Goal: Find specific page/section: Find specific page/section

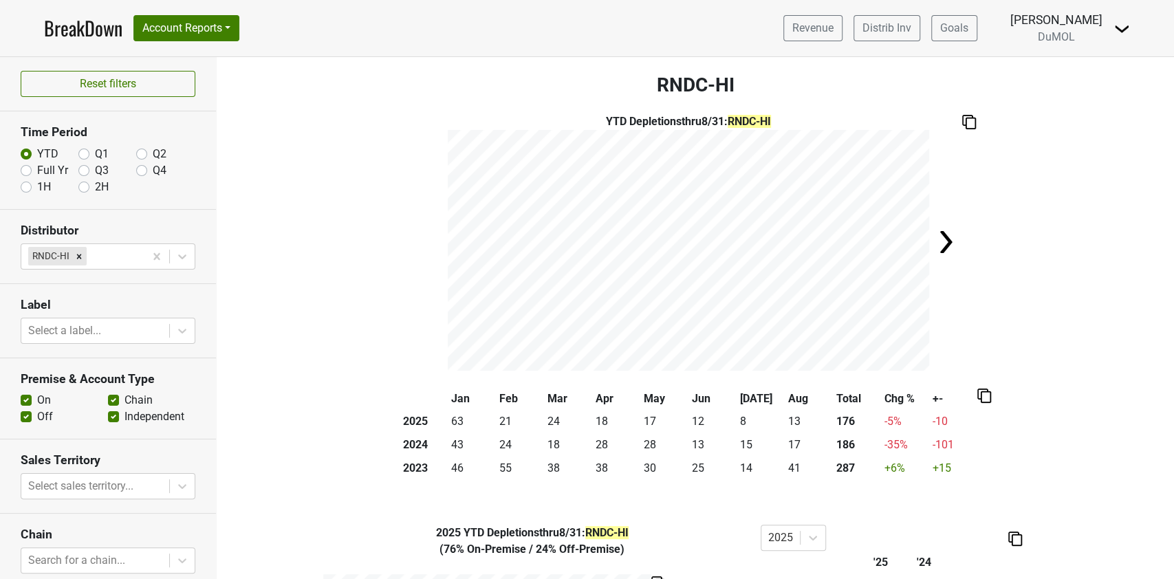
scroll to position [81, 0]
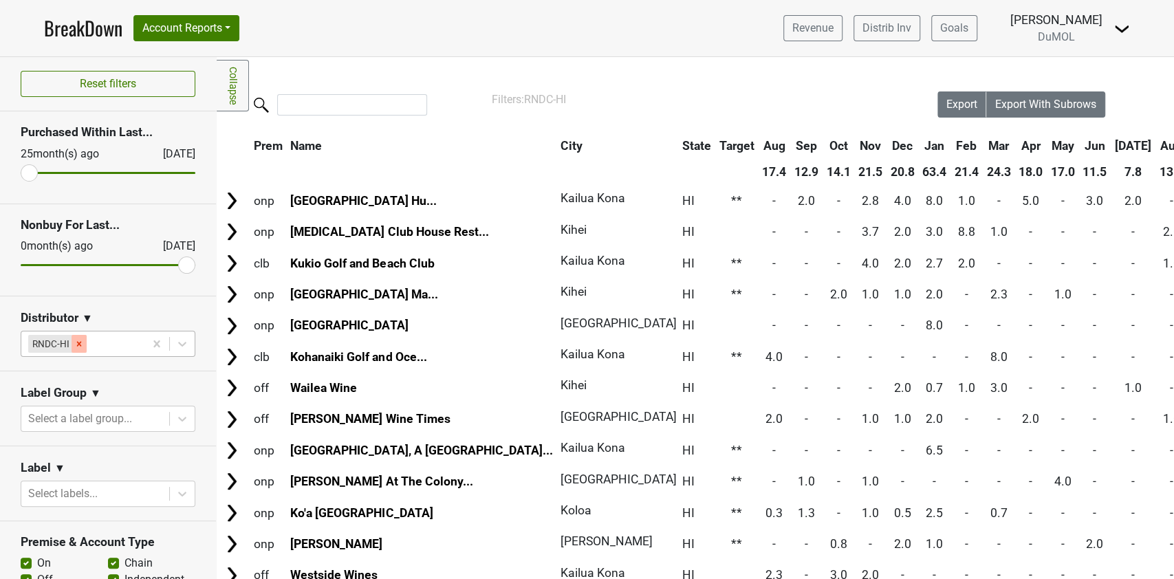
click at [77, 344] on icon "Remove RNDC-HI" at bounding box center [79, 343] width 5 height 5
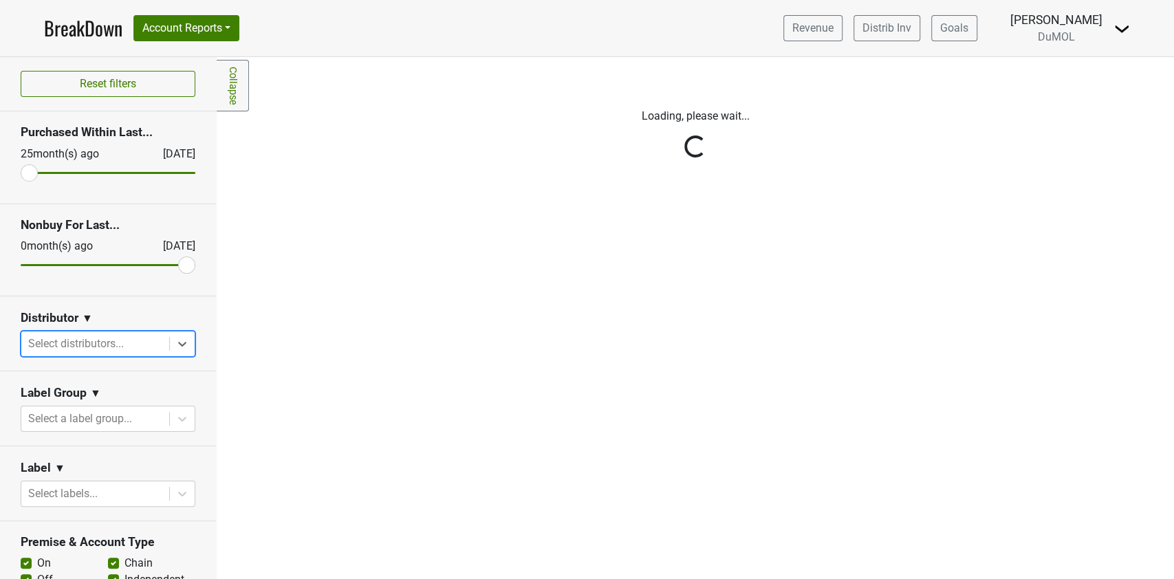
click at [60, 24] on link "BreakDown" at bounding box center [83, 28] width 78 height 29
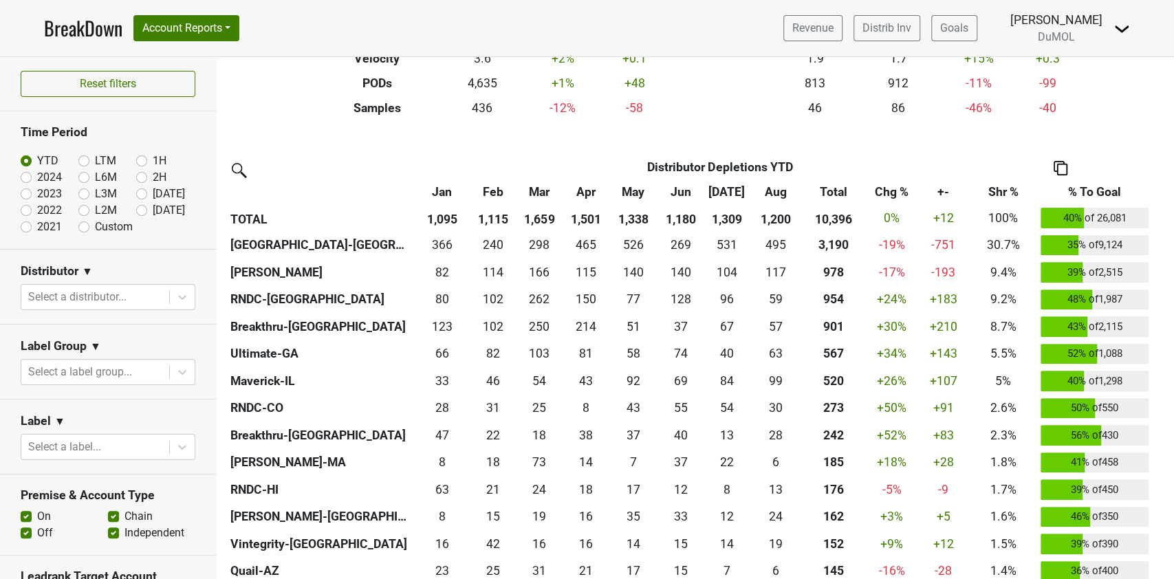
scroll to position [275, 0]
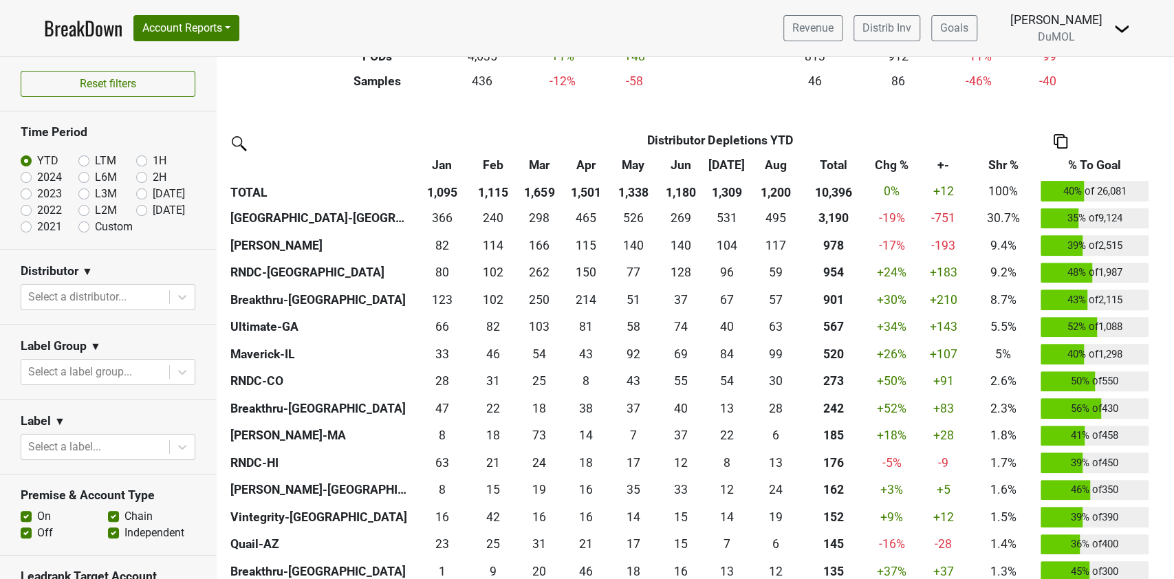
click at [882, 164] on th "Chg %" at bounding box center [892, 165] width 52 height 25
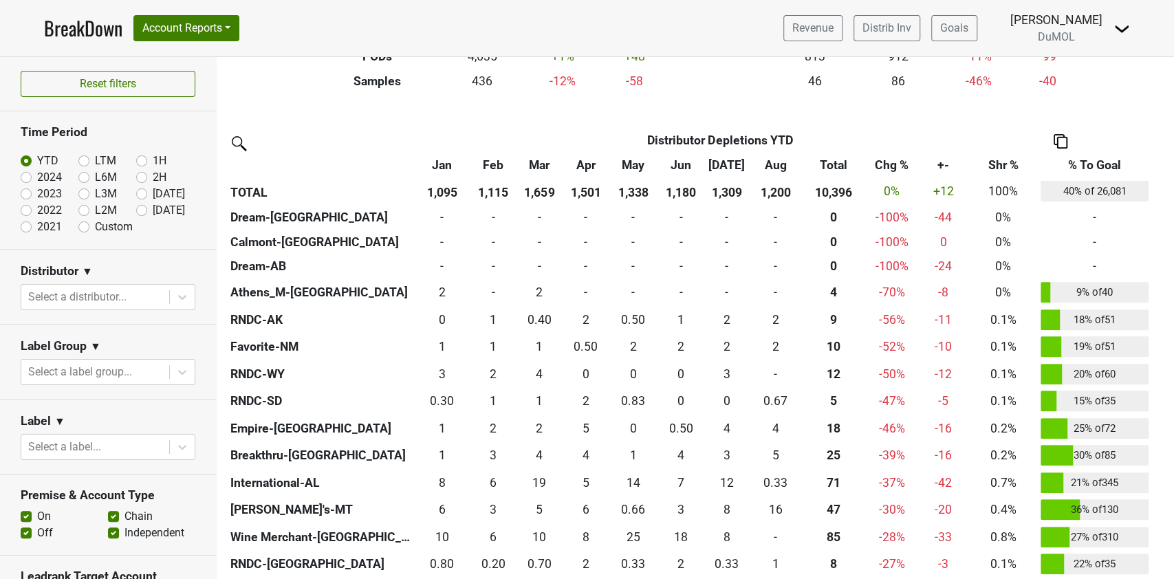
click at [882, 164] on th "Chg %" at bounding box center [892, 165] width 52 height 25
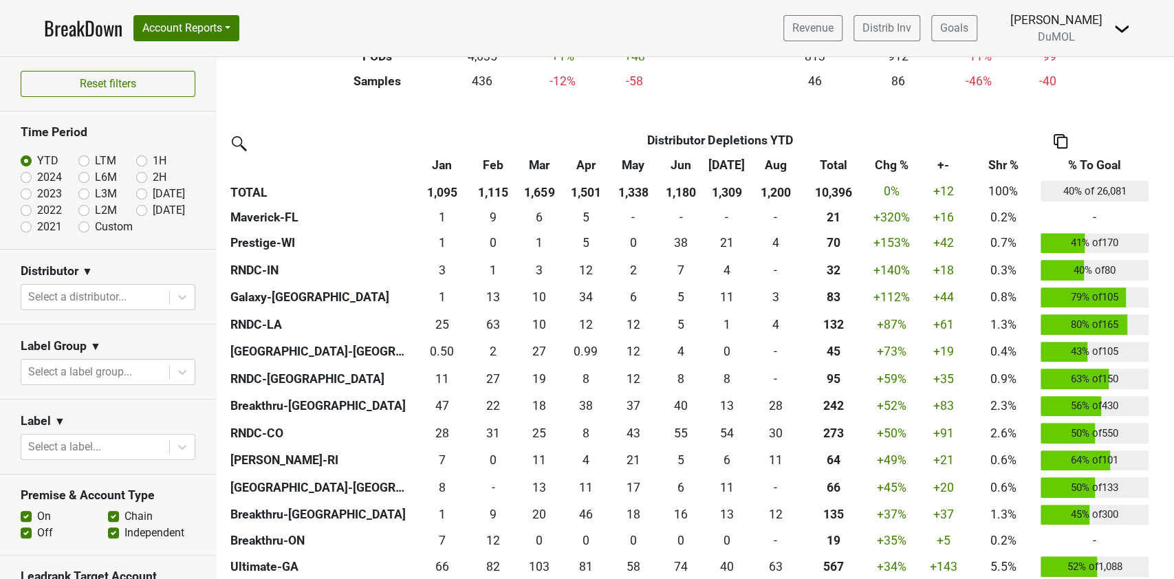
click at [837, 160] on th "Total" at bounding box center [833, 165] width 65 height 25
